Goal: Task Accomplishment & Management: Use online tool/utility

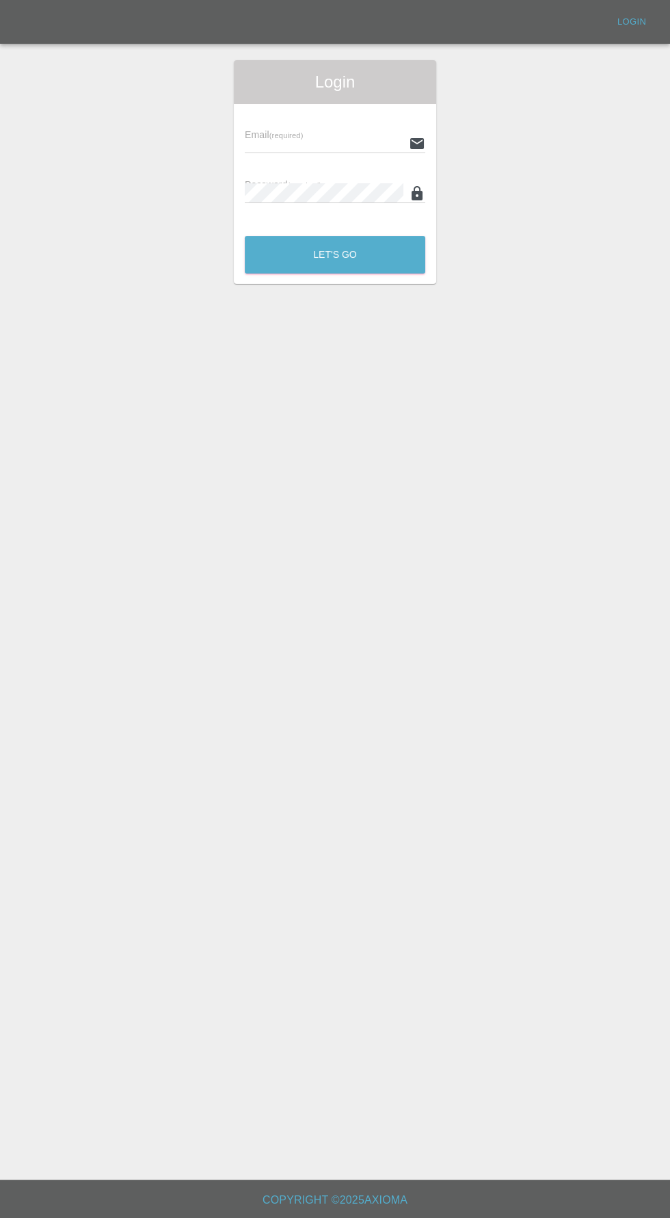
click at [289, 109] on div "Email (required) Password (required)" at bounding box center [335, 165] width 202 height 122
click at [298, 143] on input "text" at bounding box center [324, 143] width 159 height 20
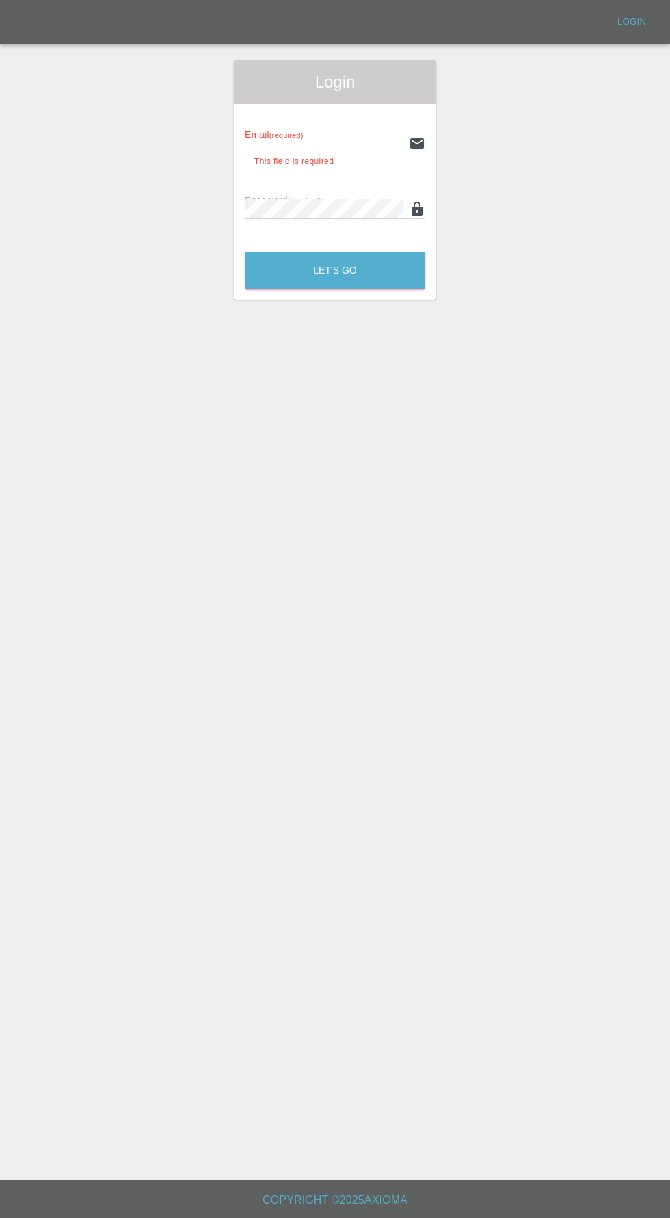
type input "[EMAIL_ADDRESS][DOMAIN_NAME]"
click at [245, 252] on button "Let's Go" at bounding box center [335, 271] width 181 height 38
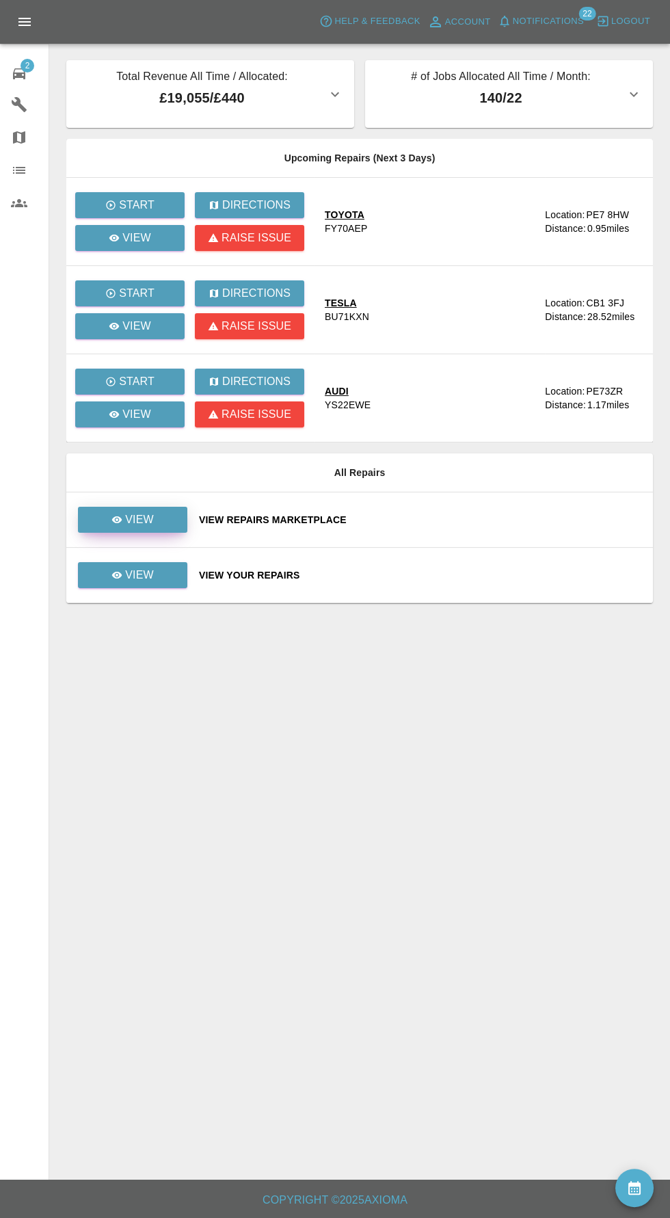
click at [135, 526] on p "View" at bounding box center [139, 520] width 29 height 16
click at [163, 581] on link "View" at bounding box center [132, 575] width 109 height 26
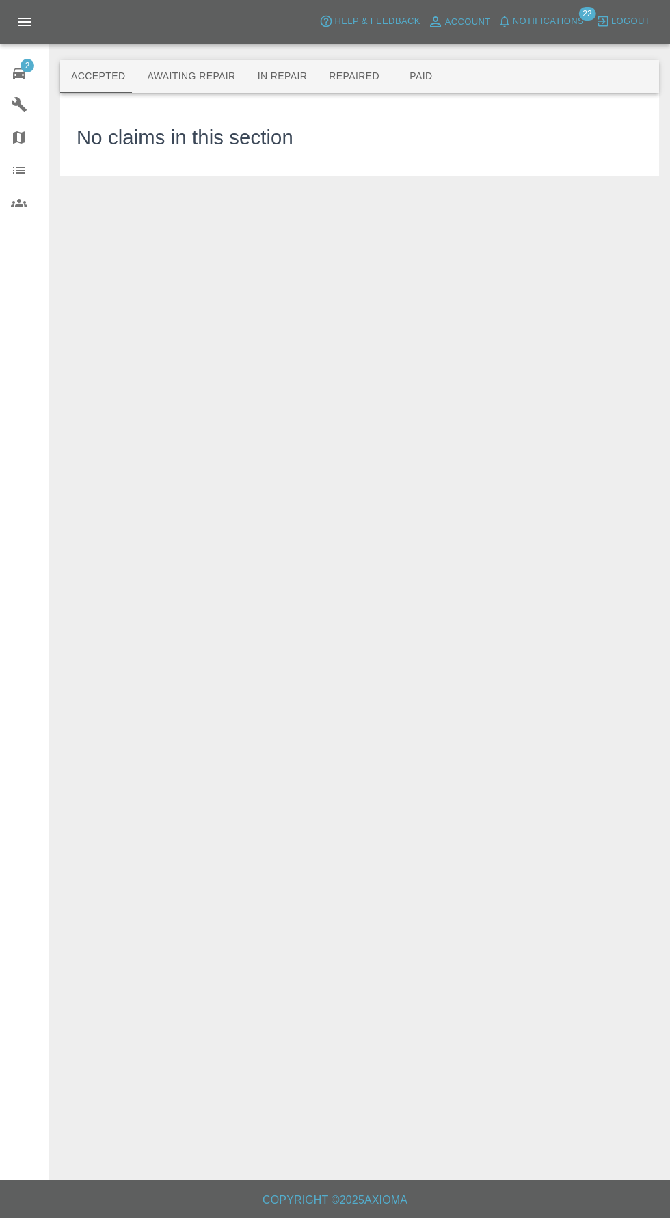
click at [179, 77] on button "Awaiting Repair" at bounding box center [191, 76] width 110 height 33
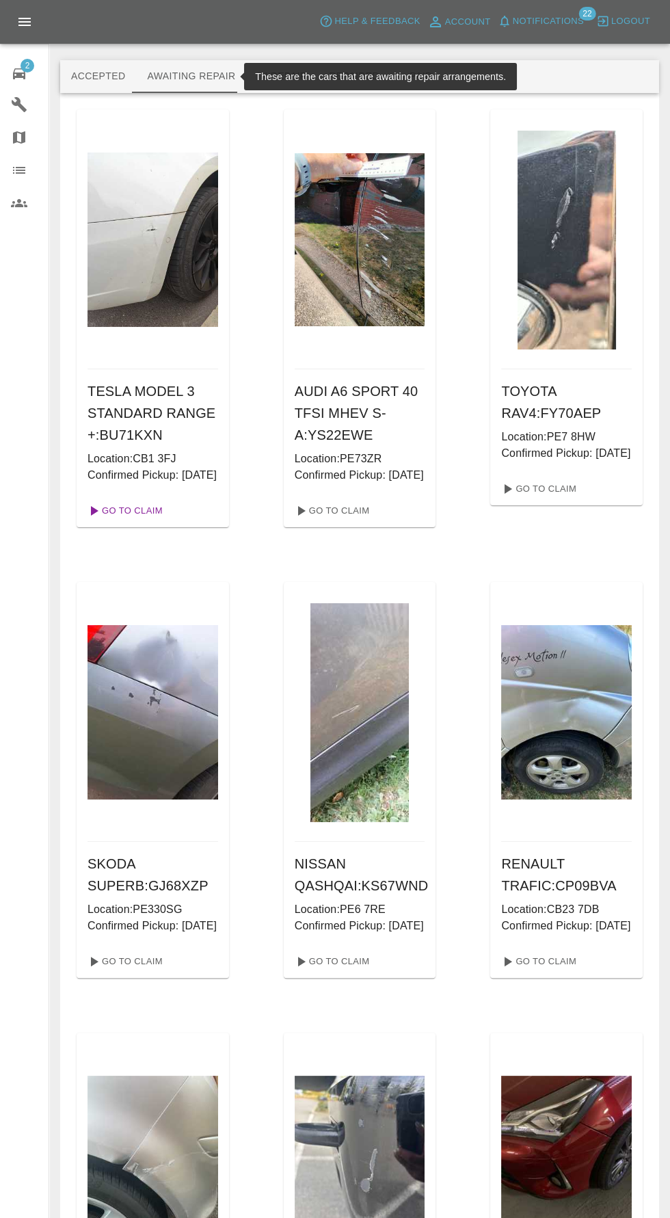
click at [119, 522] on link "Go To Claim" at bounding box center [124, 511] width 84 height 22
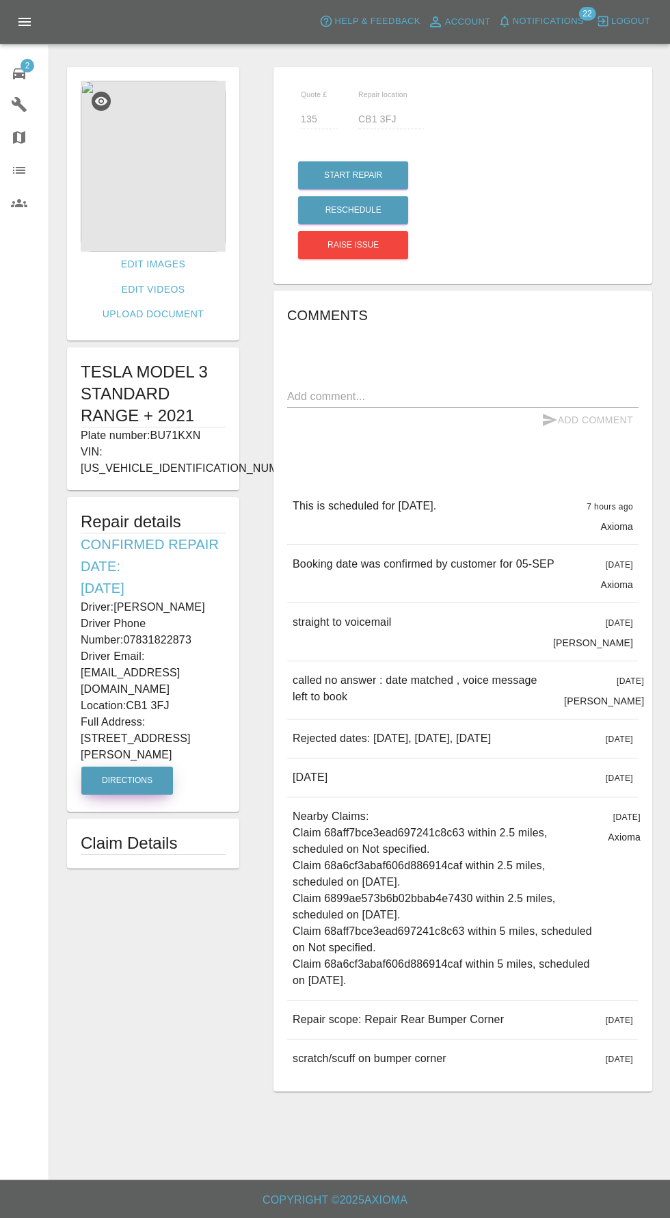
click at [148, 767] on button "Directions" at bounding box center [127, 781] width 92 height 28
